Goal: Navigation & Orientation: Find specific page/section

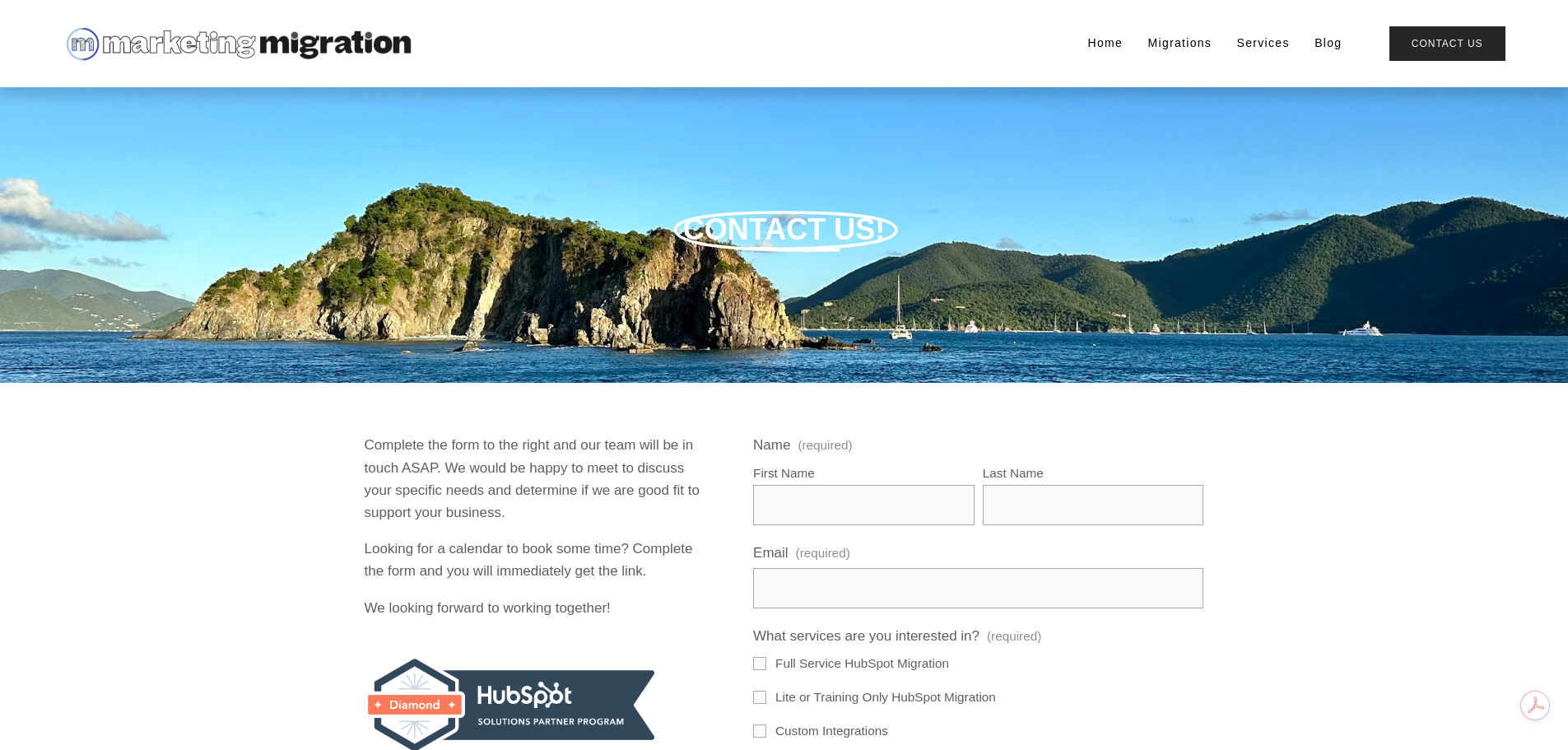
click at [1108, 38] on link "Home" at bounding box center [1106, 44] width 35 height 23
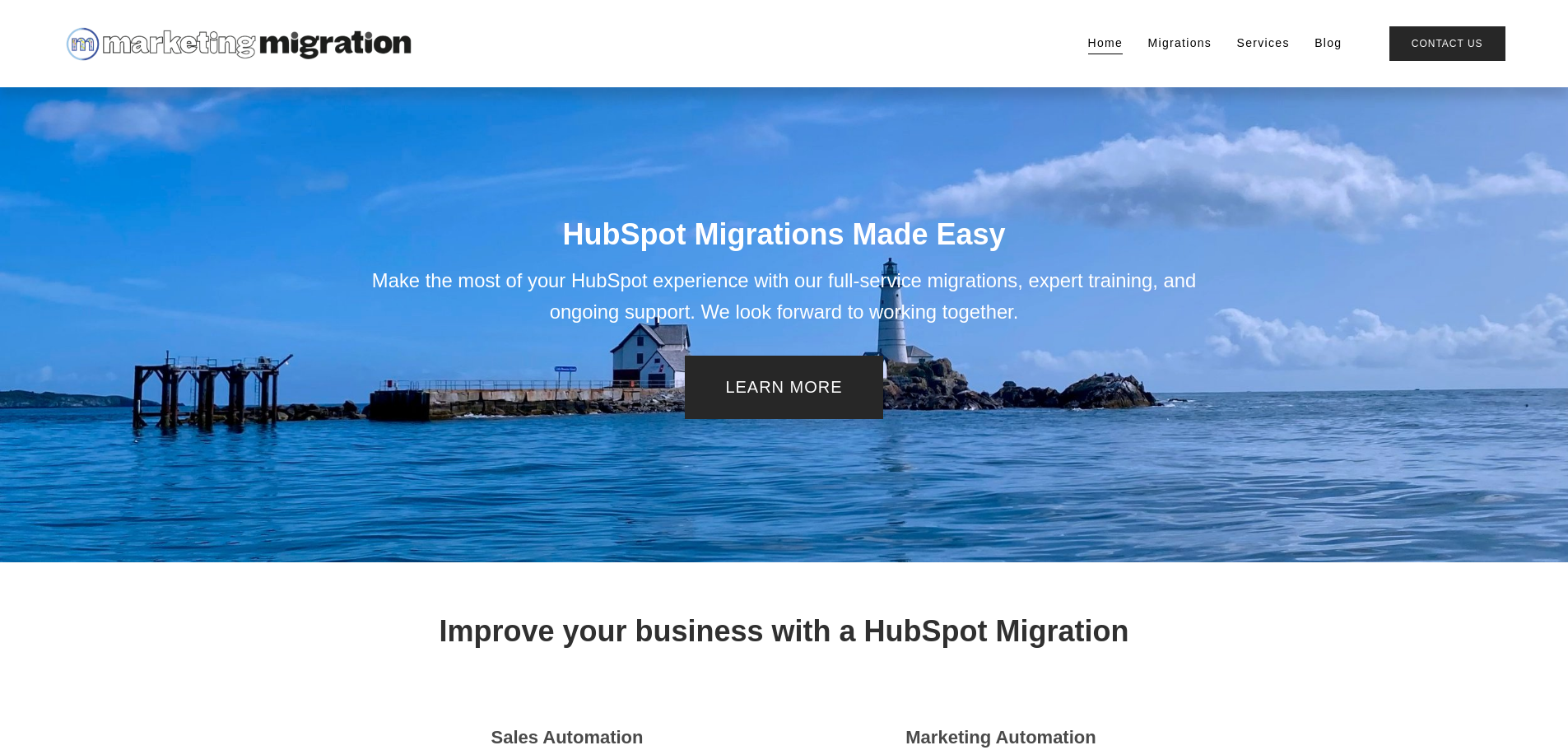
click at [1179, 44] on link "Migrations" at bounding box center [1180, 44] width 64 height 23
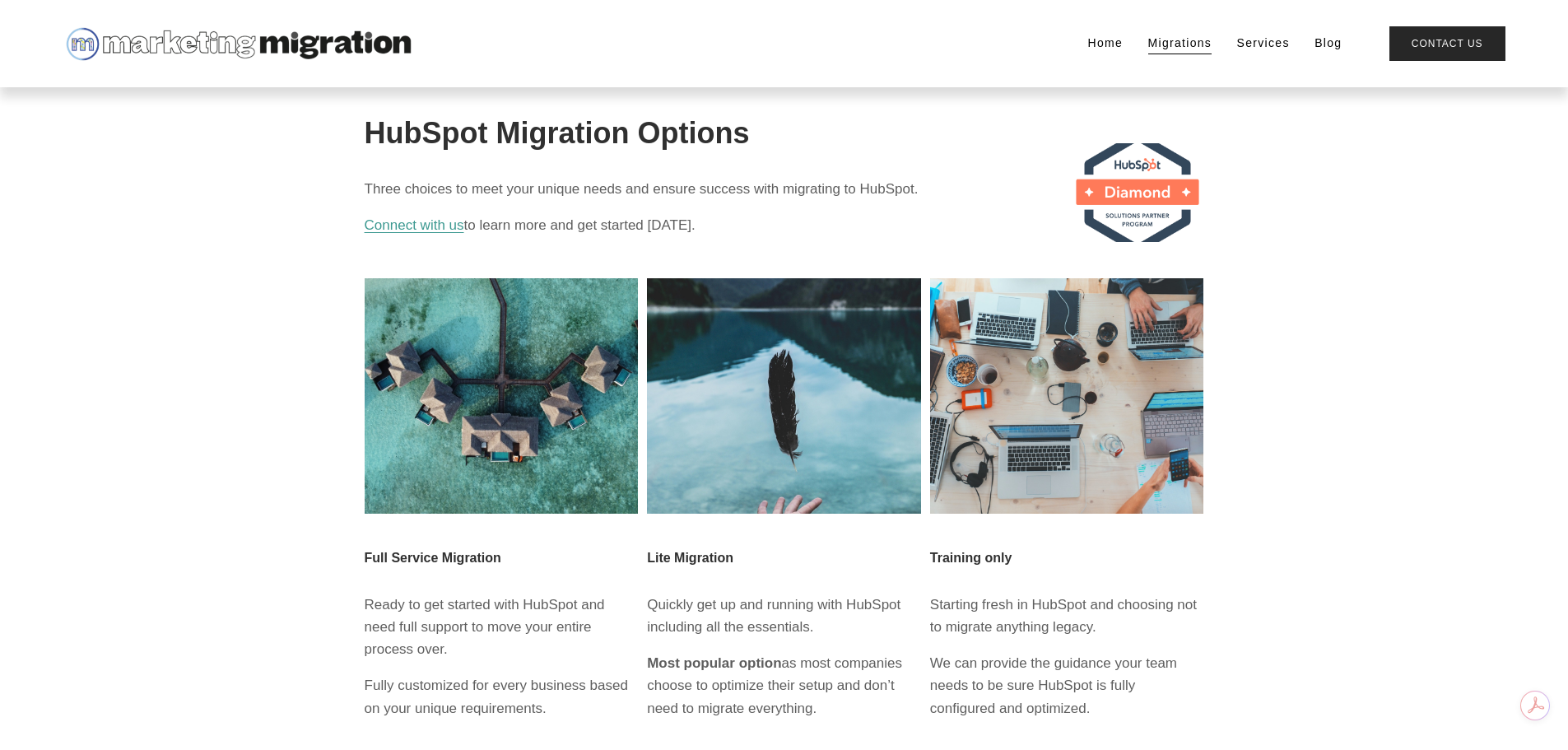
click at [1097, 44] on link "Home" at bounding box center [1106, 44] width 35 height 23
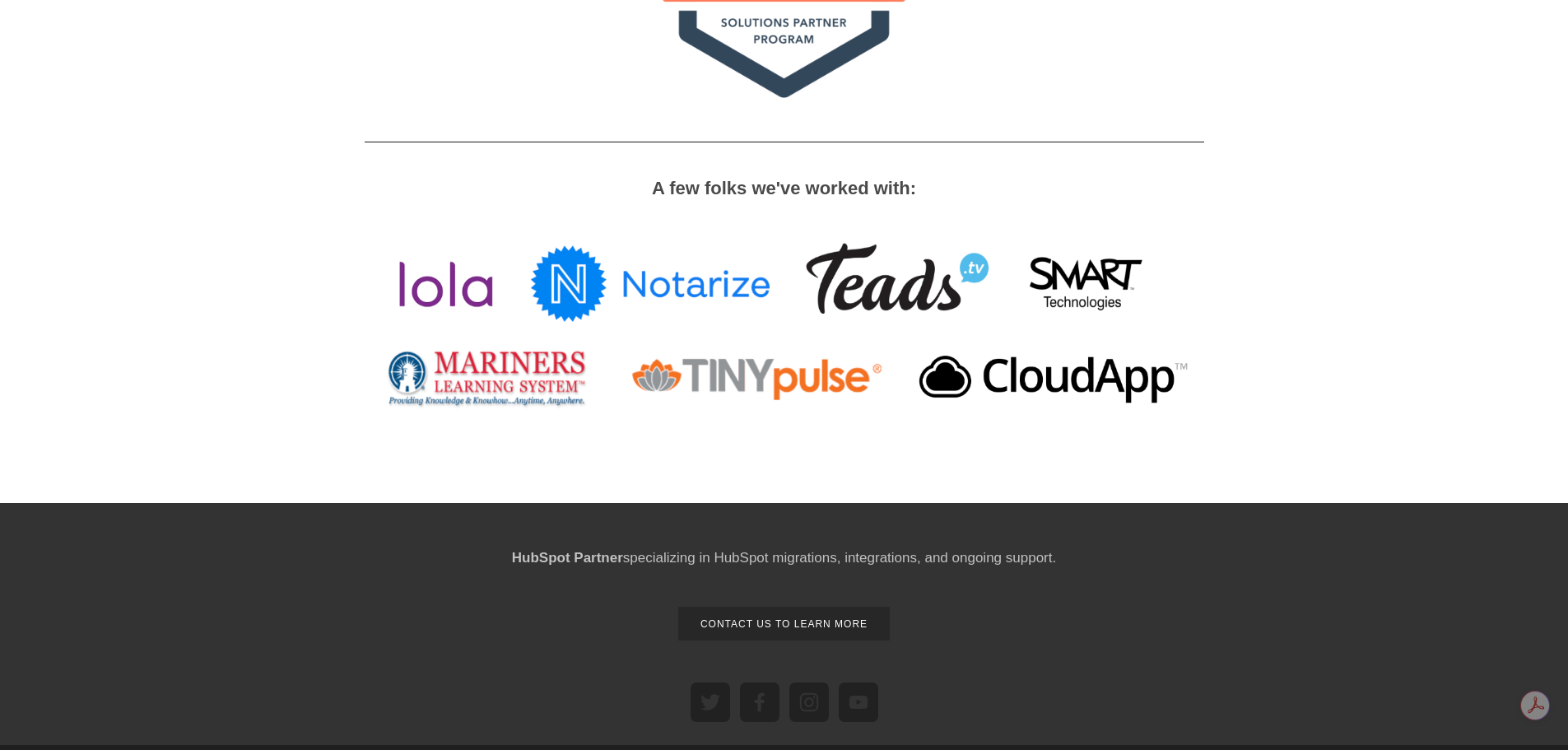
scroll to position [1730, 0]
